Goal: Information Seeking & Learning: Learn about a topic

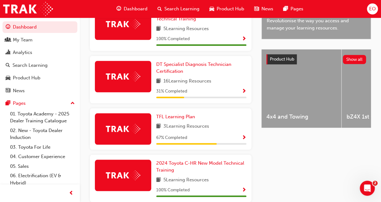
click at [373, 8] on span "EO" at bounding box center [372, 8] width 7 height 7
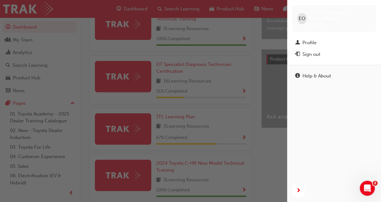
click at [303, 17] on span "EO" at bounding box center [302, 18] width 7 height 7
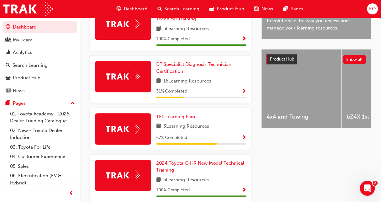
click at [373, 9] on span "EO" at bounding box center [372, 8] width 7 height 7
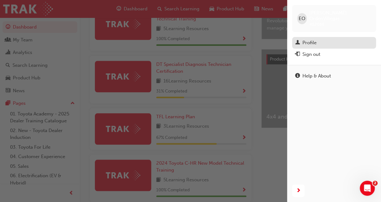
click at [316, 39] on div "Profile" at bounding box center [310, 42] width 14 height 7
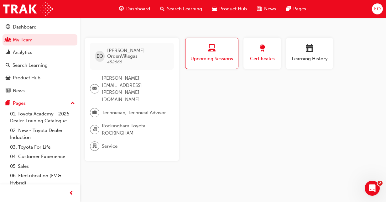
click at [262, 61] on span "Certificates" at bounding box center [262, 58] width 28 height 7
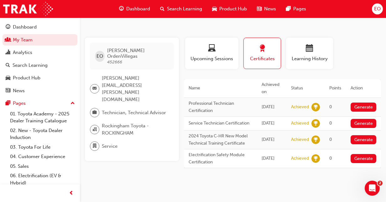
click at [112, 143] on span "Service" at bounding box center [110, 146] width 16 height 7
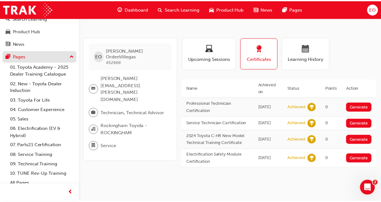
scroll to position [51, 0]
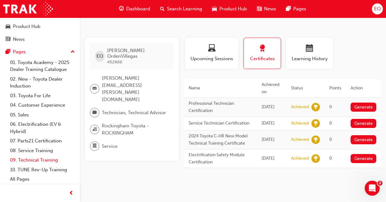
click at [37, 159] on link "09. Technical Training" at bounding box center [43, 160] width 70 height 10
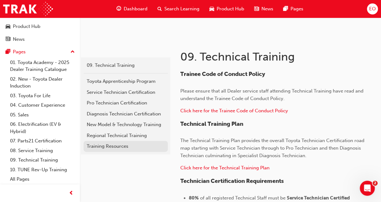
scroll to position [81, 0]
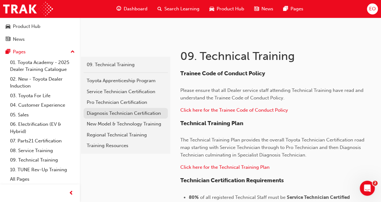
click at [108, 114] on div "Diagnosis Technician Certification" at bounding box center [126, 113] width 78 height 7
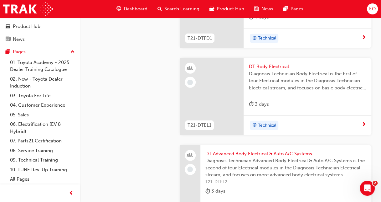
scroll to position [721, 0]
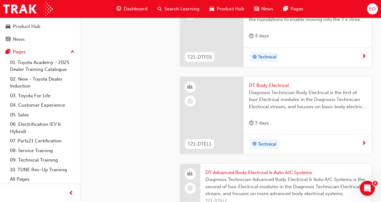
click at [263, 84] on span "DT Body Electrical" at bounding box center [308, 85] width 118 height 7
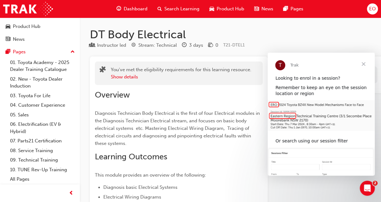
click at [365, 64] on span "Close" at bounding box center [363, 64] width 23 height 23
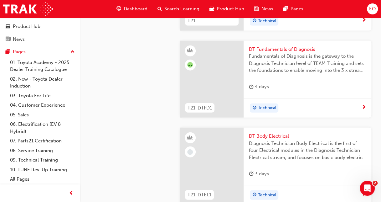
scroll to position [689, 0]
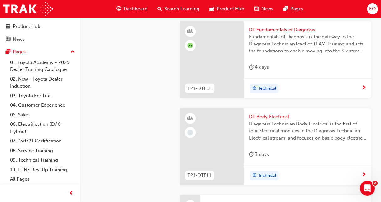
click at [266, 114] on span "DT Body Electrical" at bounding box center [308, 116] width 118 height 7
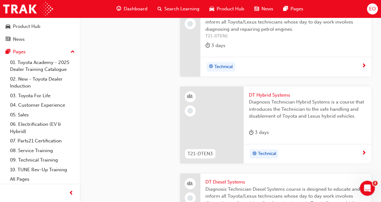
scroll to position [1159, 0]
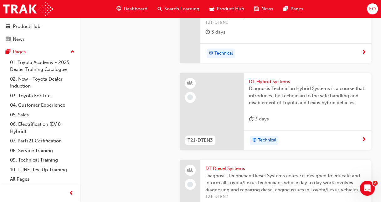
click at [266, 78] on span "DT Hybrid Systems" at bounding box center [308, 81] width 118 height 7
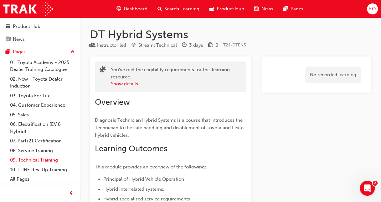
click at [33, 162] on link "09. Technical Training" at bounding box center [43, 160] width 70 height 10
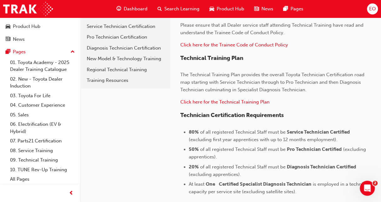
scroll to position [157, 0]
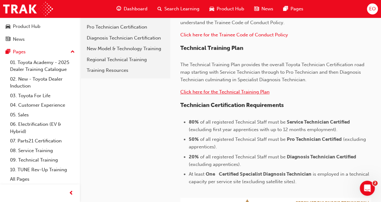
click at [232, 94] on span "Click here for the Technical Training Plan" at bounding box center [224, 92] width 89 height 6
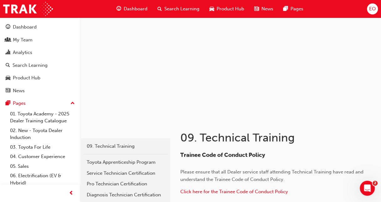
click at [372, 7] on span "EO" at bounding box center [372, 8] width 7 height 7
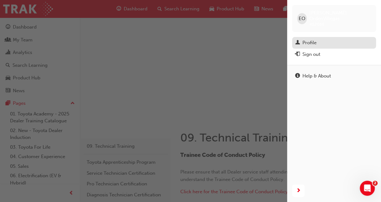
click at [320, 39] on div "Profile" at bounding box center [334, 43] width 78 height 8
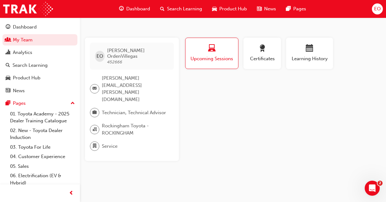
click at [225, 56] on span "Upcoming Sessions" at bounding box center [211, 58] width 43 height 7
click at [206, 57] on span "Upcoming Sessions" at bounding box center [211, 58] width 43 height 7
click at [316, 57] on span "Learning History" at bounding box center [310, 58] width 38 height 7
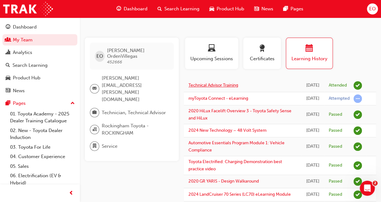
click at [217, 86] on link "Technical Advisor Training" at bounding box center [214, 84] width 50 height 5
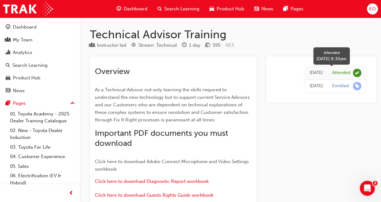
click at [353, 74] on span "learningRecordVerb_ATTEND-icon" at bounding box center [357, 73] width 8 height 8
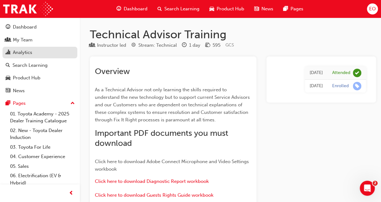
click at [23, 54] on div "Analytics" at bounding box center [22, 52] width 19 height 7
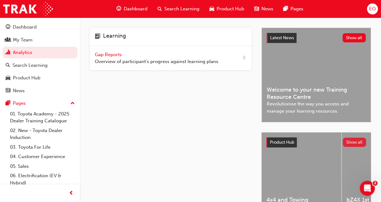
click at [357, 138] on button "Show all" at bounding box center [354, 142] width 23 height 9
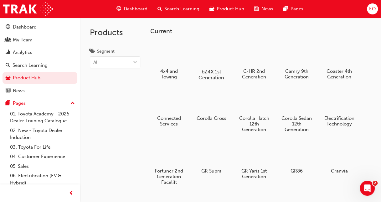
click at [211, 51] on div at bounding box center [211, 53] width 35 height 25
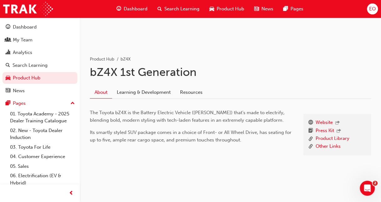
scroll to position [81, 0]
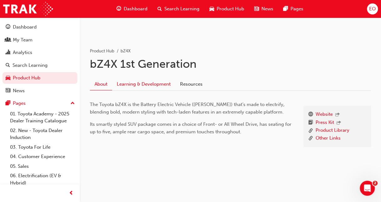
click at [128, 80] on link "Learning & Development" at bounding box center [143, 84] width 63 height 12
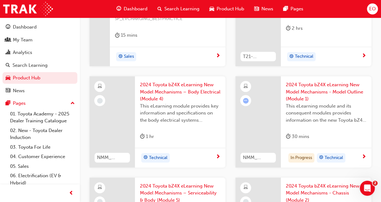
scroll to position [206, 0]
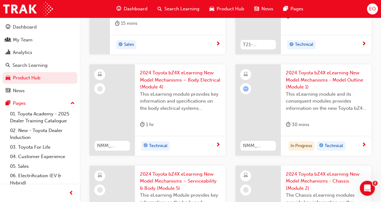
click at [312, 80] on span "2024 Toyota bZ4X eLearning New Model Mechanisms - Model Outline (Module 1)" at bounding box center [326, 79] width 81 height 21
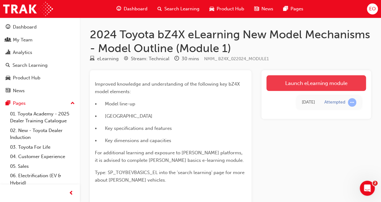
click at [305, 85] on link "Launch eLearning module" at bounding box center [317, 83] width 100 height 16
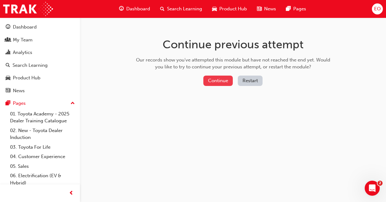
click at [220, 82] on button "Continue" at bounding box center [217, 81] width 29 height 10
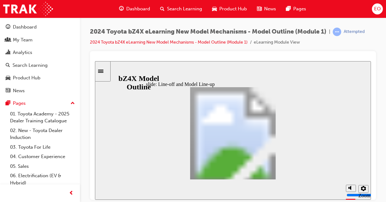
click at [352, 166] on circle "volume" at bounding box center [351, 164] width 4 height 4
drag, startPoint x: 349, startPoint y: 178, endPoint x: 349, endPoint y: 171, distance: 7.5
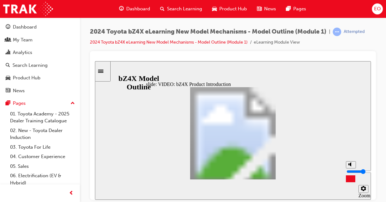
type input "4"
click at [349, 171] on input "volume" at bounding box center [367, 171] width 40 height 5
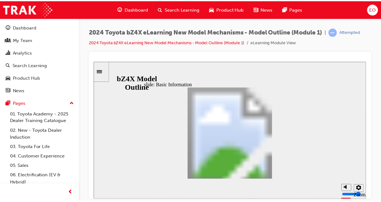
scroll to position [63, 0]
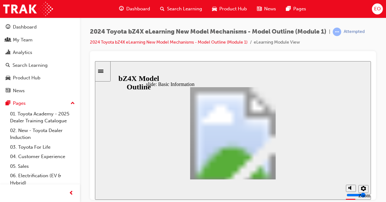
drag, startPoint x: 283, startPoint y: 126, endPoint x: 283, endPoint y: 159, distance: 32.6
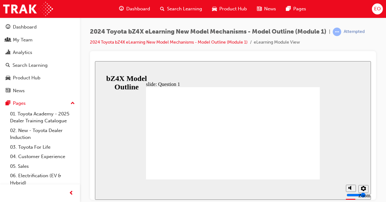
radio input "true"
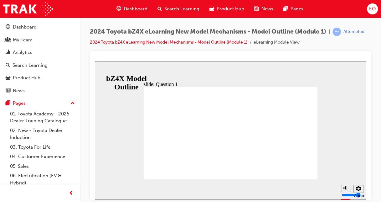
radio input "true"
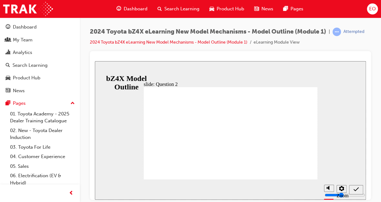
radio input "true"
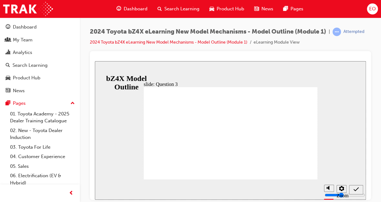
radio input "true"
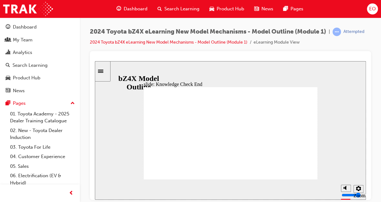
click at [107, 70] on icon "Sidebar Toggle" at bounding box center [102, 71] width 9 height 4
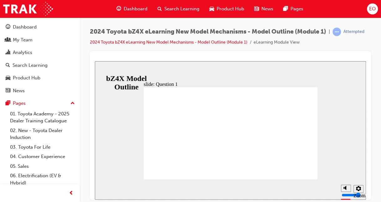
radio input "true"
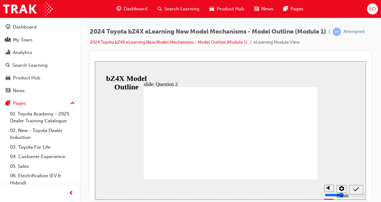
radio input "true"
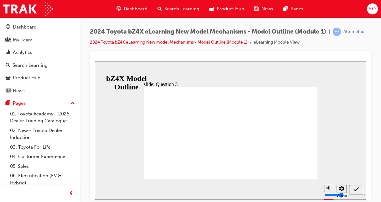
drag, startPoint x: 204, startPoint y: 146, endPoint x: 210, endPoint y: 146, distance: 6.0
radio input "false"
radio input "true"
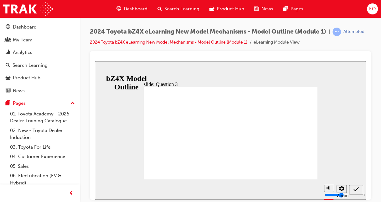
radio input "true"
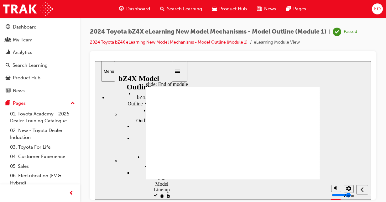
click at [106, 72] on div "Menu" at bounding box center [108, 71] width 9 height 5
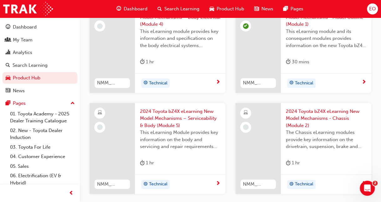
scroll to position [300, 0]
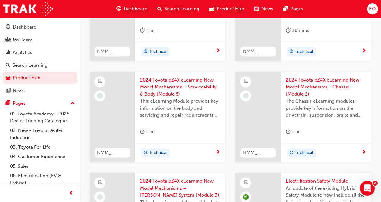
click at [308, 82] on span "2024 Toyota bZ4X eLearning New Model Mechanisms - Chassis (Module 2)" at bounding box center [326, 86] width 81 height 21
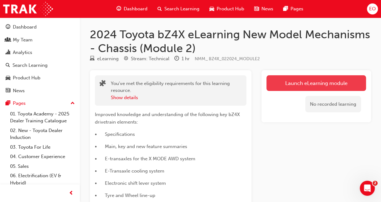
click at [315, 82] on link "Launch eLearning module" at bounding box center [317, 83] width 100 height 16
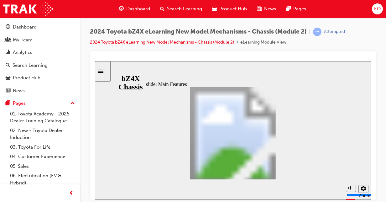
scroll to position [112, 0]
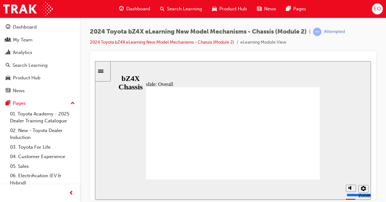
click at [104, 69] on icon "Sidebar Toggle" at bounding box center [102, 71] width 9 height 4
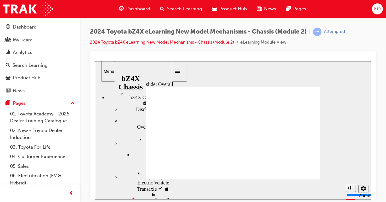
click at [194, 58] on div at bounding box center [233, 58] width 276 height 5
click at [159, 64] on div "Menu" at bounding box center [133, 71] width 77 height 20
click at [181, 70] on icon "Sidebar Toggle" at bounding box center [179, 71] width 9 height 4
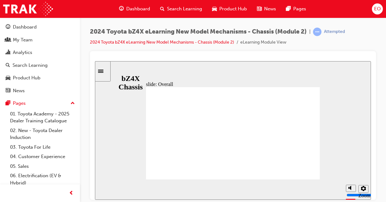
click at [139, 121] on div "slide: Specifications Specifications Oval 1 Additional information is available…" at bounding box center [233, 130] width 276 height 138
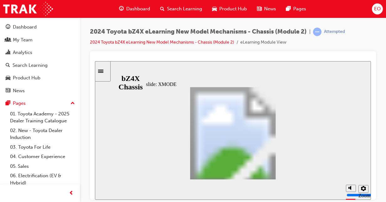
click at [352, 165] on circle "volume" at bounding box center [351, 164] width 2 height 2
click at [352, 174] on input "volume" at bounding box center [367, 171] width 40 height 5
click at [350, 170] on input "volume" at bounding box center [367, 171] width 40 height 5
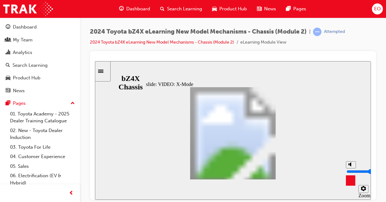
click at [350, 169] on input "volume" at bounding box center [367, 171] width 40 height 5
type input "5"
click at [350, 170] on input "volume" at bounding box center [367, 171] width 40 height 5
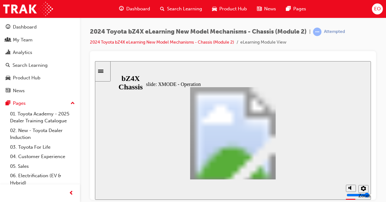
drag, startPoint x: 282, startPoint y: 139, endPoint x: 276, endPoint y: 172, distance: 33.7
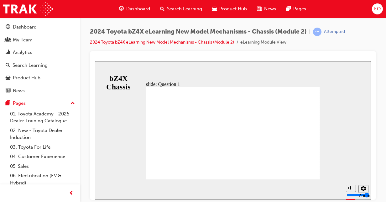
radio input "true"
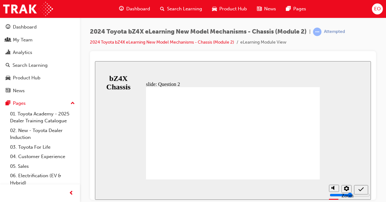
radio input "false"
radio input "true"
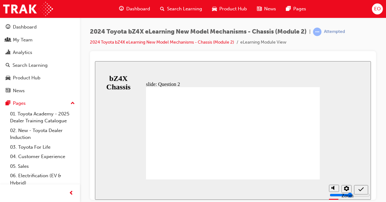
radio input "true"
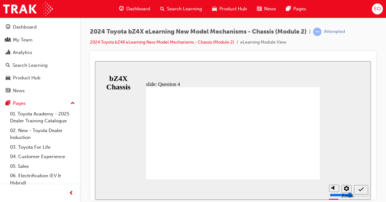
radio input "true"
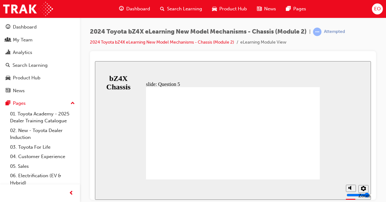
radio input "false"
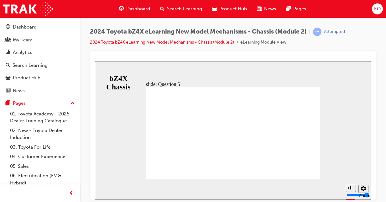
radio input "true"
click at [104, 71] on icon "Sidebar Toggle" at bounding box center [102, 71] width 9 height 4
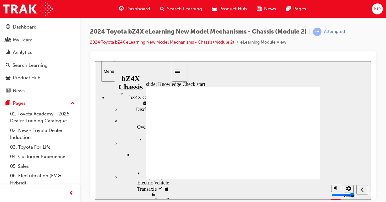
click at [128, 91] on span "bZ4X Chassis" at bounding box center [133, 92] width 28 height 6
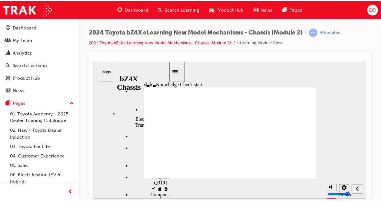
scroll to position [64, 0]
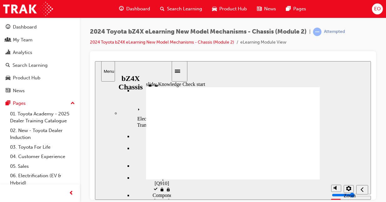
click at [181, 69] on div "Sidebar Toggle" at bounding box center [179, 71] width 11 height 5
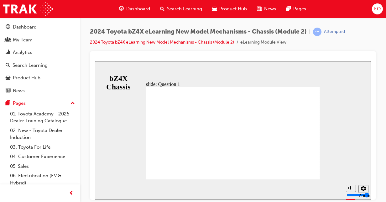
radio input "true"
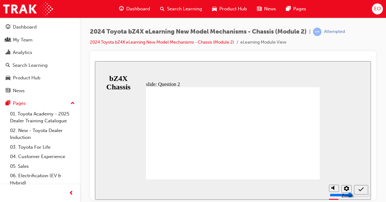
radio input "true"
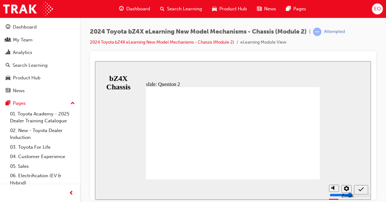
radio input "true"
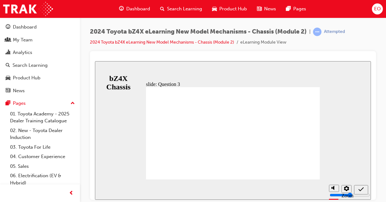
drag, startPoint x: 223, startPoint y: 144, endPoint x: 226, endPoint y: 148, distance: 4.7
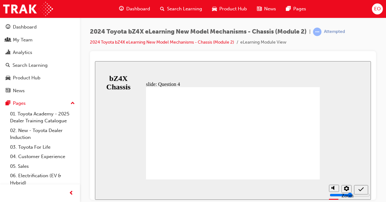
radio input "false"
radio input "true"
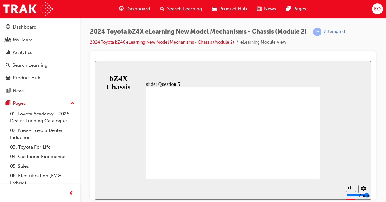
radio input "false"
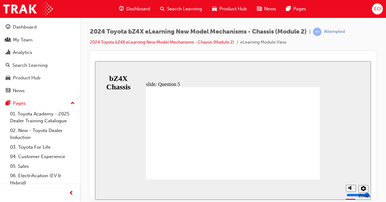
radio input "true"
click at [103, 72] on icon "Sidebar Toggle" at bounding box center [100, 70] width 5 height 3
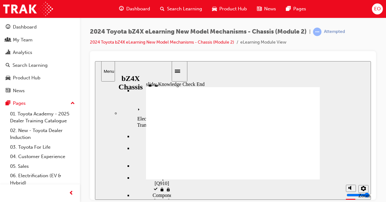
click at [245, 153] on button "Close" at bounding box center [233, 130] width 276 height 138
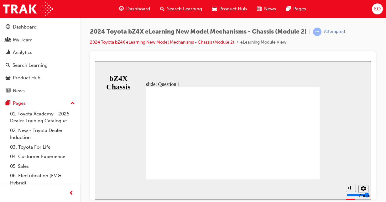
radio input "true"
drag, startPoint x: 218, startPoint y: 132, endPoint x: 220, endPoint y: 128, distance: 4.1
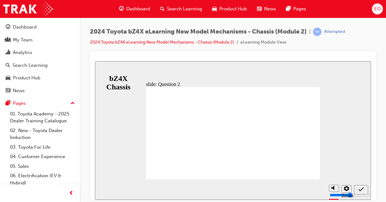
radio input "false"
radio input "true"
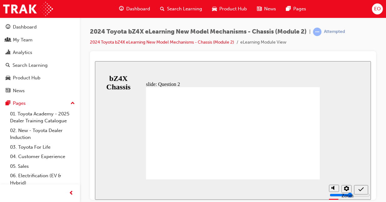
radio input "true"
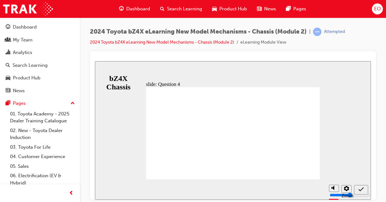
radio input "true"
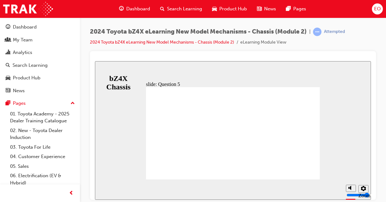
radio input "true"
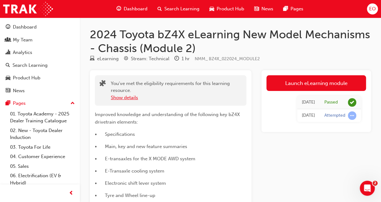
click at [130, 97] on button "Show details" at bounding box center [124, 97] width 27 height 7
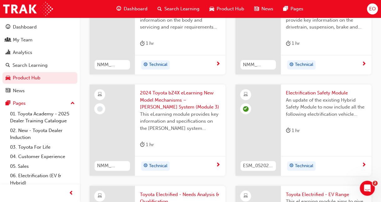
scroll to position [394, 0]
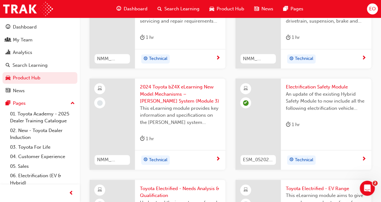
click at [159, 89] on span "2024 Toyota bZ4X eLearning New Model Mechanisms – [PERSON_NAME] System (Module …" at bounding box center [180, 93] width 81 height 21
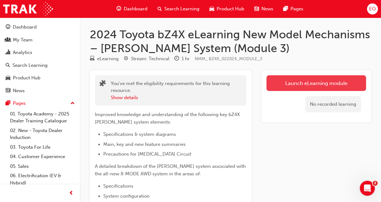
click at [325, 84] on link "Launch eLearning module" at bounding box center [317, 83] width 100 height 16
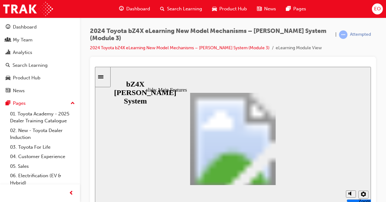
scroll to position [119, 0]
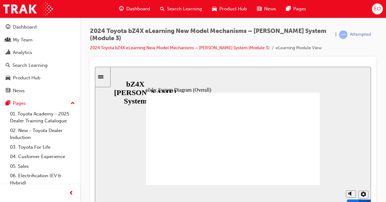
click at [255, 69] on div "slide: System Diagram (Overall) Rectangular Hotspot 1 System Diagram (Overall) …" at bounding box center [233, 135] width 276 height 138
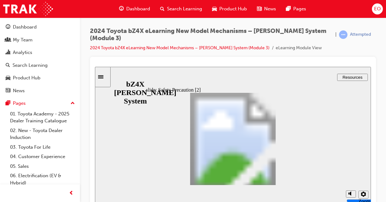
type input "2"
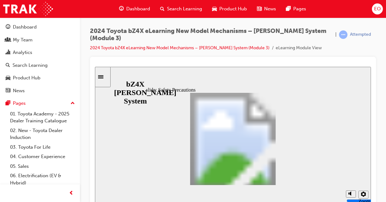
type input "2"
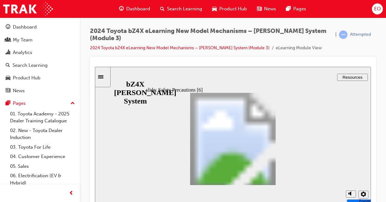
type input "3"
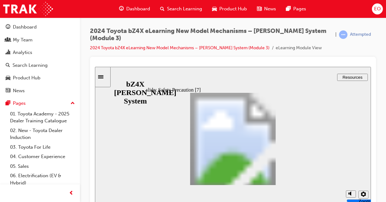
type input "3"
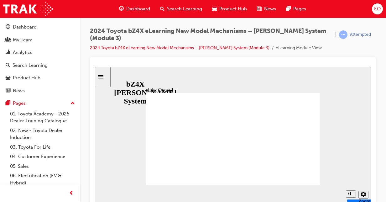
drag, startPoint x: 286, startPoint y: 135, endPoint x: 287, endPoint y: 170, distance: 35.1
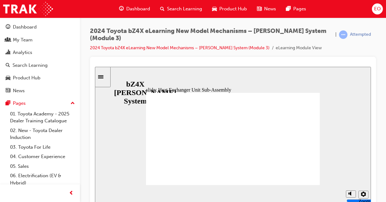
drag, startPoint x: 156, startPoint y: 116, endPoint x: 156, endPoint y: 129, distance: 13.2
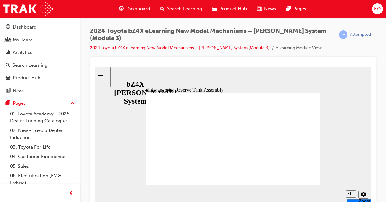
type input "1"
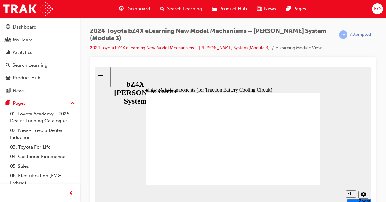
type input "2"
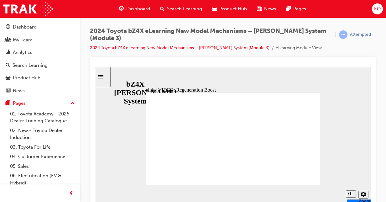
drag, startPoint x: 352, startPoint y: 172, endPoint x: 352, endPoint y: 177, distance: 5.3
type input "4"
click at [352, 177] on input "volume" at bounding box center [367, 176] width 40 height 5
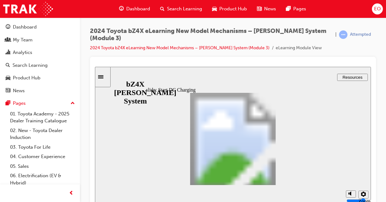
type input "4"
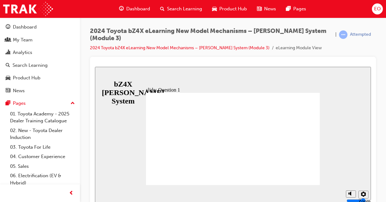
radio input "false"
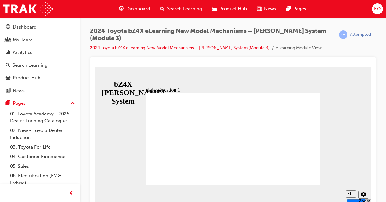
radio input "true"
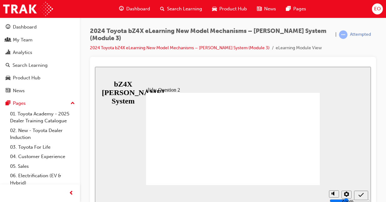
radio input "true"
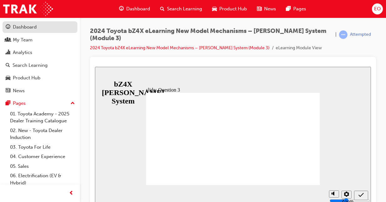
click at [38, 29] on div "Dashboard" at bounding box center [40, 27] width 69 height 8
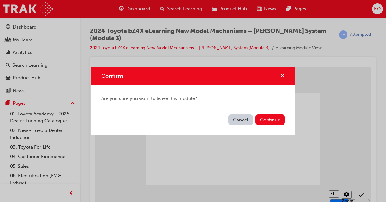
click at [270, 126] on div "Cancel Continue" at bounding box center [193, 123] width 204 height 23
click at [271, 123] on button "Continue" at bounding box center [269, 119] width 29 height 10
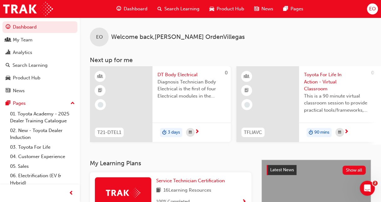
click at [374, 11] on span "EO" at bounding box center [372, 8] width 7 height 7
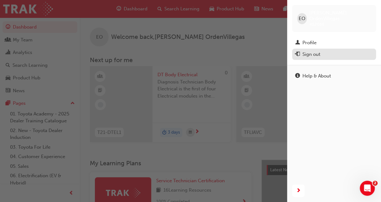
click at [308, 53] on button "Sign out" at bounding box center [334, 55] width 84 height 12
